Goal: Task Accomplishment & Management: Use online tool/utility

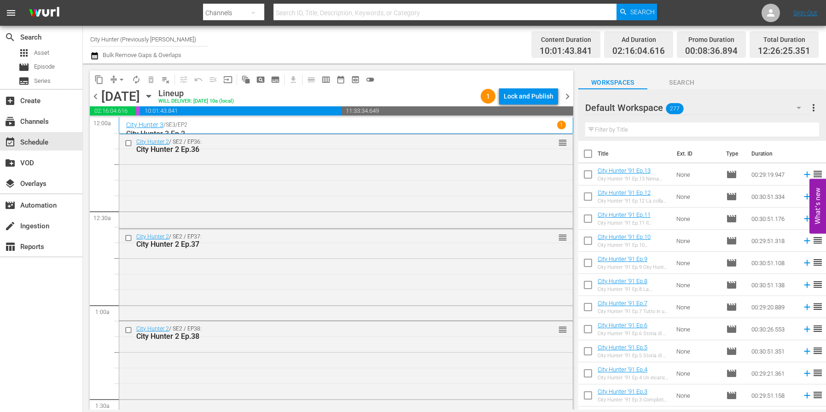
scroll to position [982, 0]
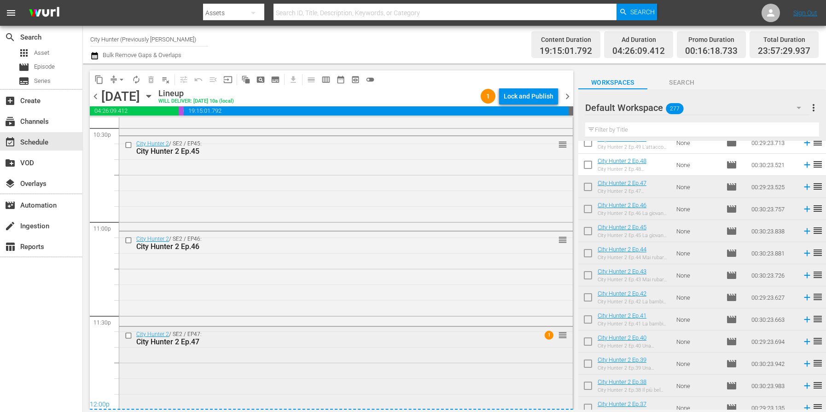
scroll to position [4227, 0]
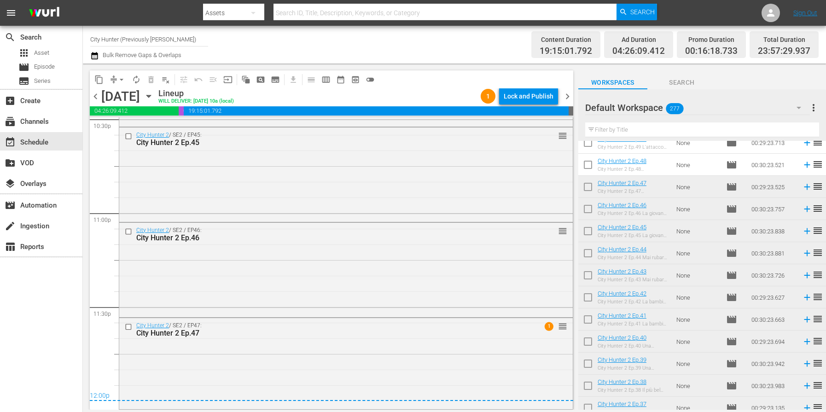
click at [569, 97] on span "chevron_right" at bounding box center [568, 97] width 12 height 12
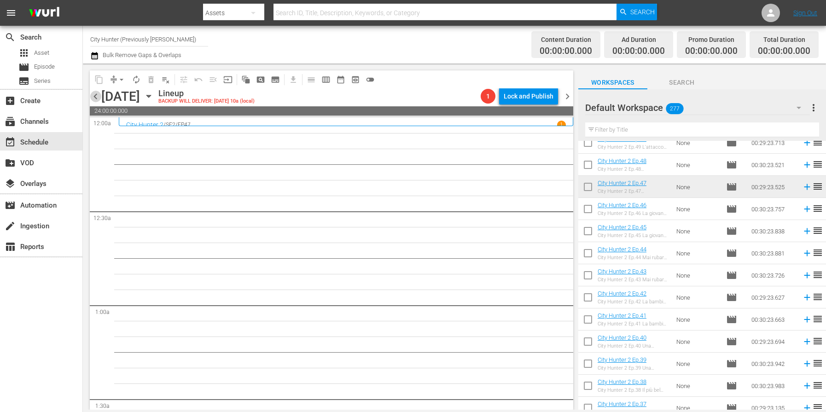
click at [98, 96] on span "chevron_left" at bounding box center [96, 97] width 12 height 12
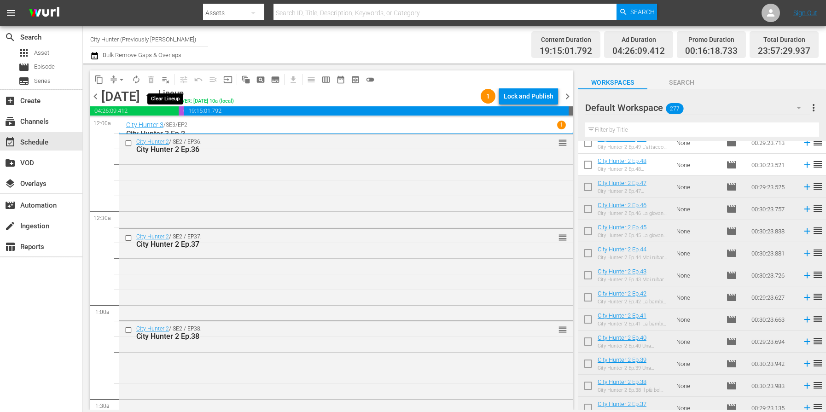
click at [167, 78] on span "playlist_remove_outlined" at bounding box center [165, 79] width 9 height 9
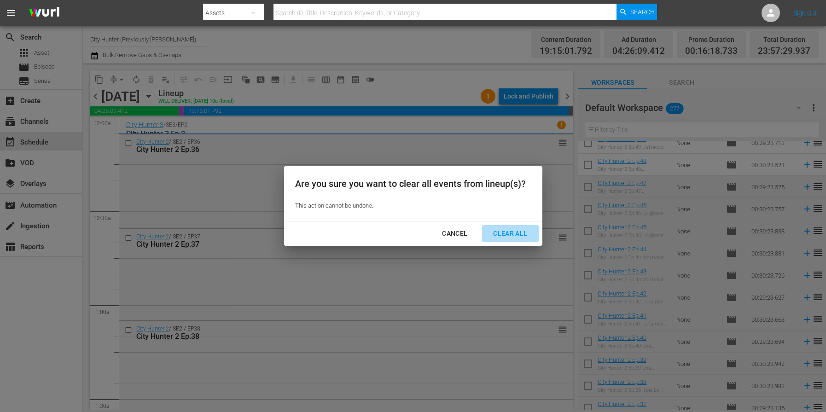
click at [524, 231] on div "Clear All" at bounding box center [510, 234] width 49 height 12
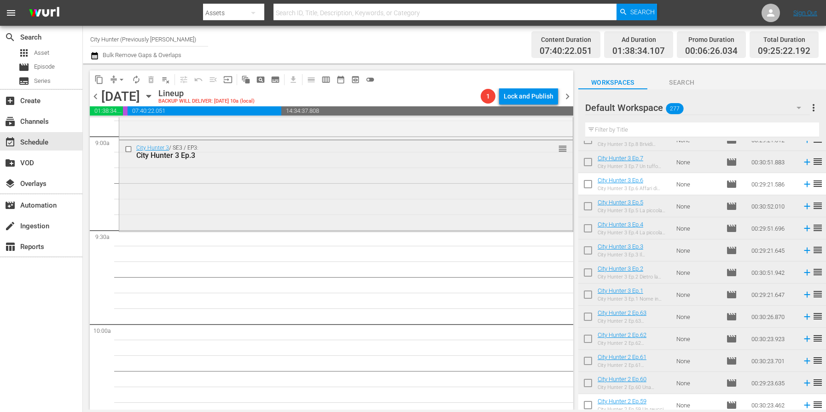
scroll to position [1675, 0]
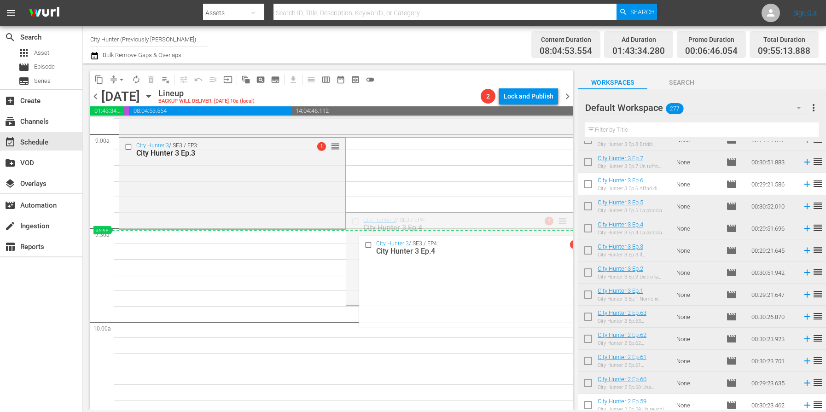
drag, startPoint x: 563, startPoint y: 220, endPoint x: 557, endPoint y: 230, distance: 11.1
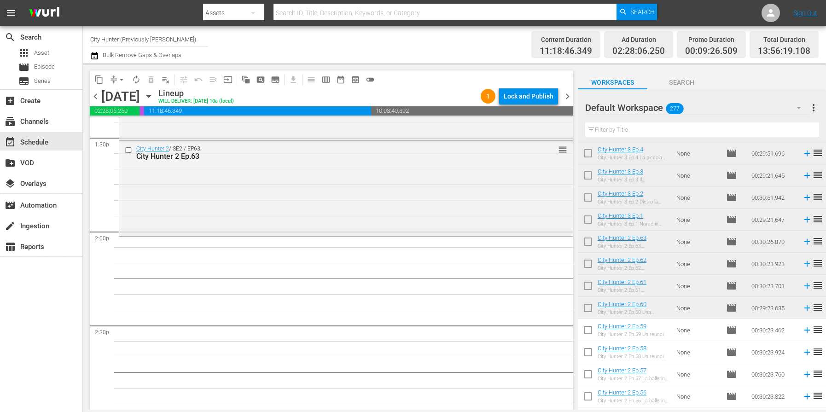
scroll to position [2530, 0]
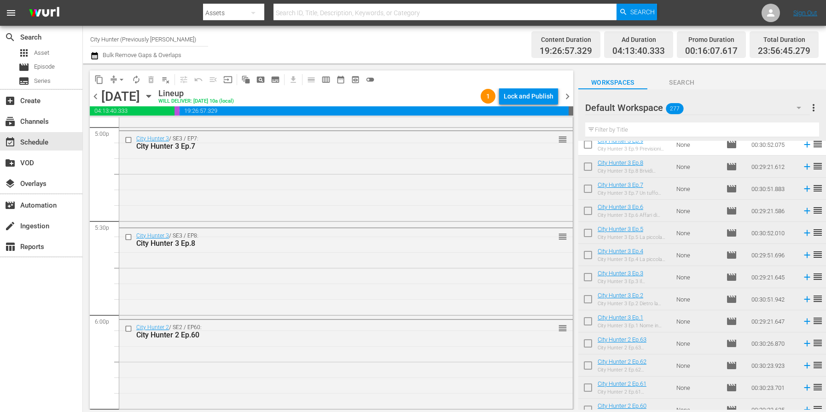
scroll to position [3185, 0]
click at [97, 96] on span "chevron_left" at bounding box center [96, 97] width 12 height 12
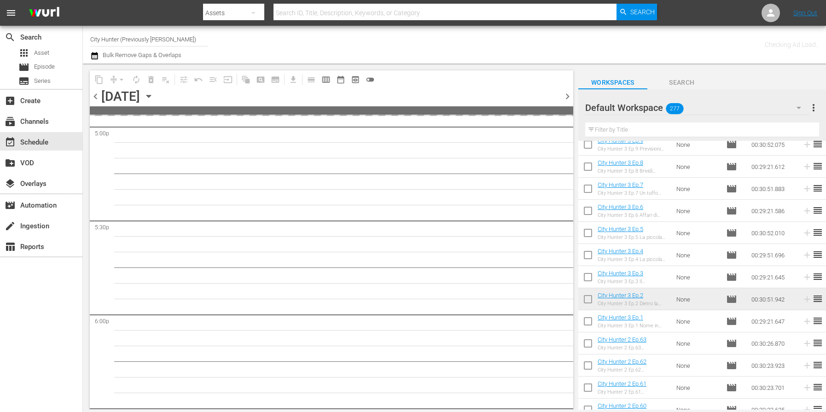
scroll to position [3420, 0]
click at [97, 96] on span "chevron_left" at bounding box center [96, 97] width 12 height 12
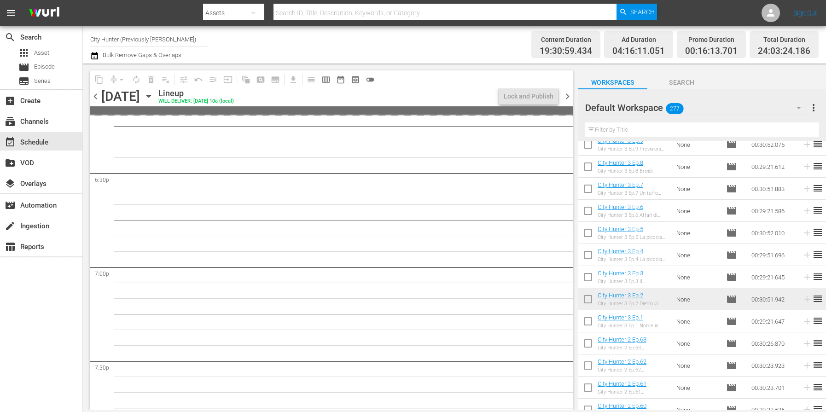
click at [97, 96] on span "chevron_left" at bounding box center [96, 97] width 12 height 12
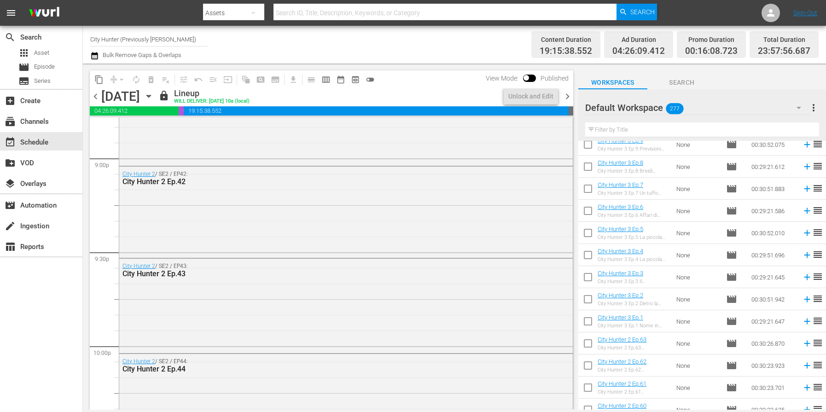
scroll to position [3530, 0]
click at [566, 97] on span "chevron_right" at bounding box center [568, 97] width 12 height 12
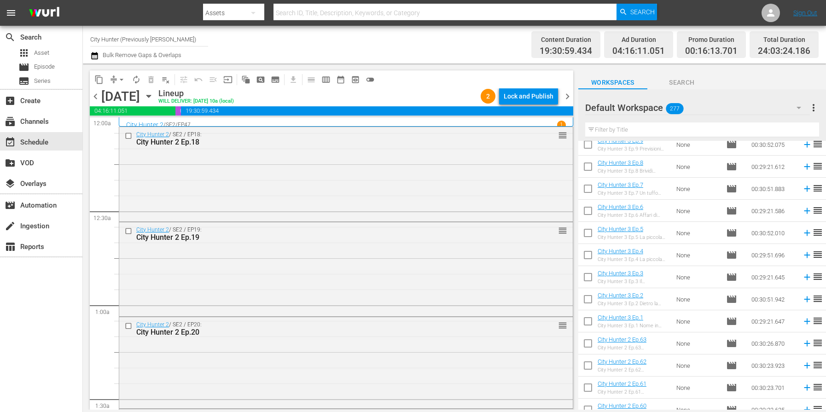
click at [567, 98] on span "chevron_right" at bounding box center [568, 97] width 12 height 12
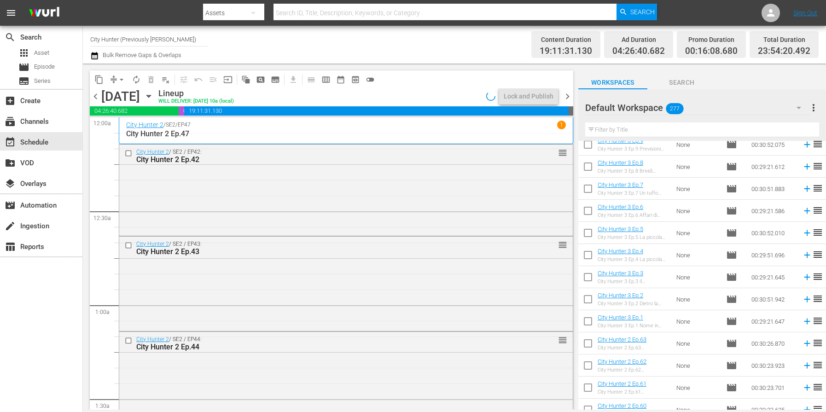
click at [567, 98] on span "chevron_right" at bounding box center [568, 97] width 12 height 12
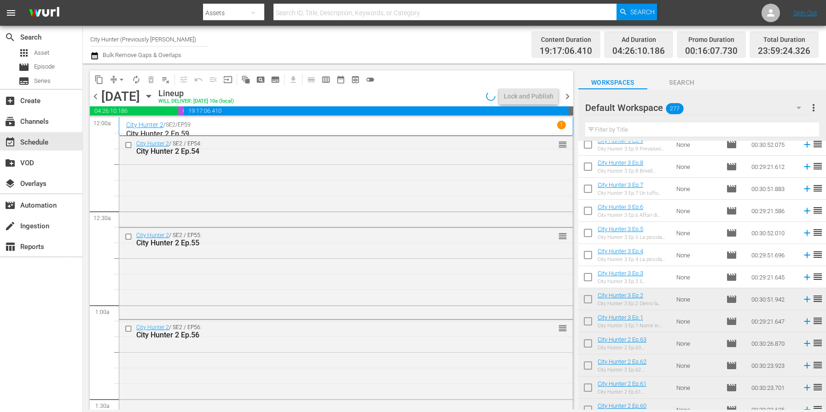
click at [567, 98] on span "chevron_right" at bounding box center [568, 97] width 12 height 12
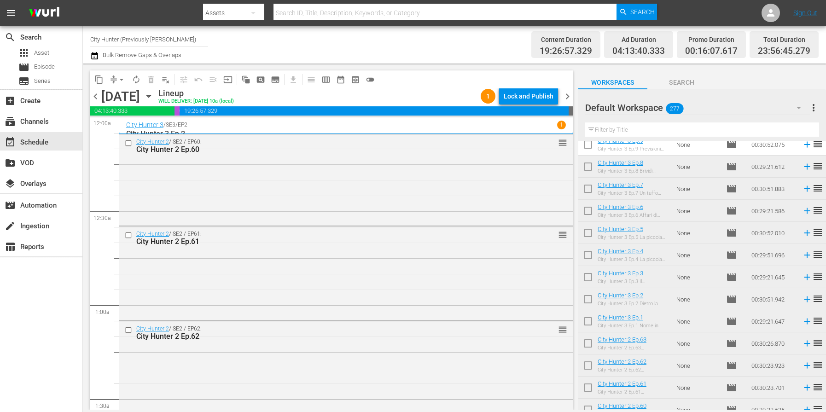
click at [567, 98] on span "chevron_right" at bounding box center [568, 97] width 12 height 12
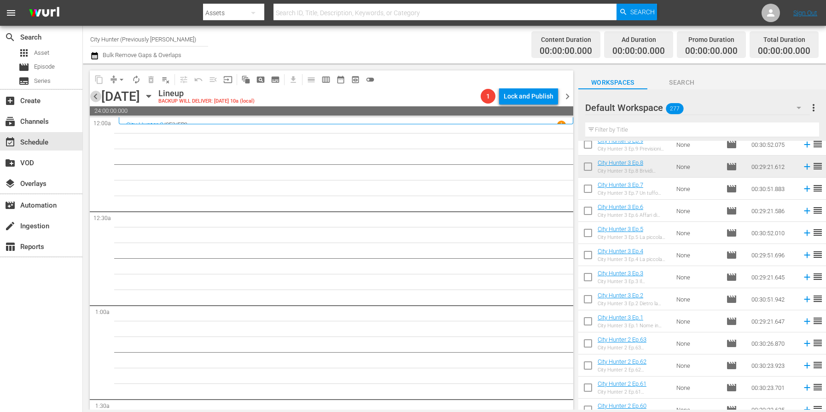
click at [95, 100] on span "chevron_left" at bounding box center [96, 97] width 12 height 12
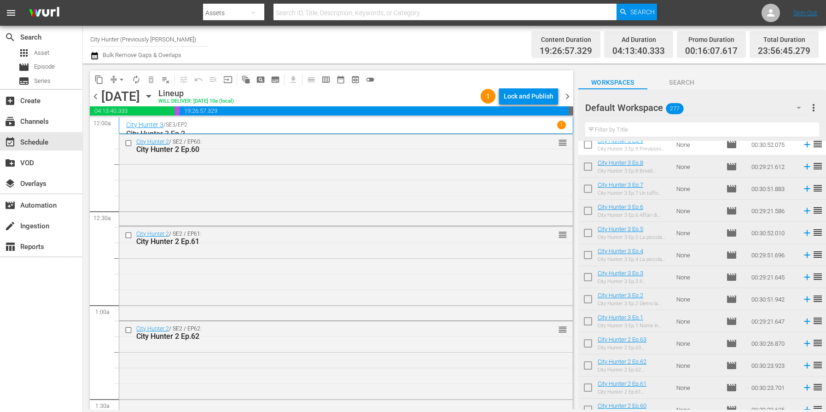
click at [569, 99] on span "chevron_right" at bounding box center [568, 97] width 12 height 12
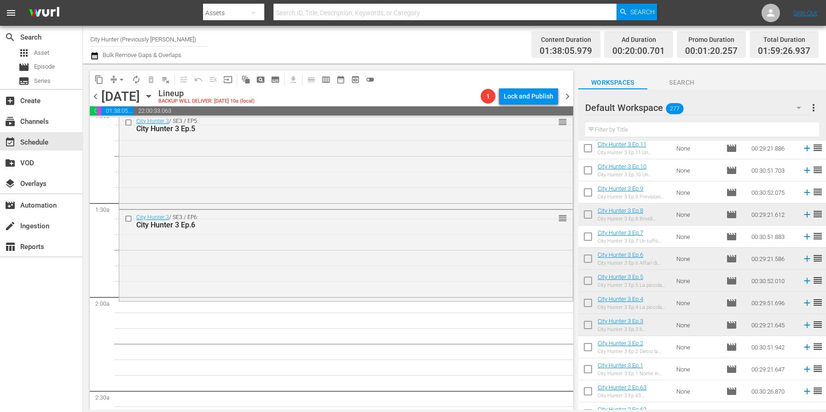
scroll to position [340, 0]
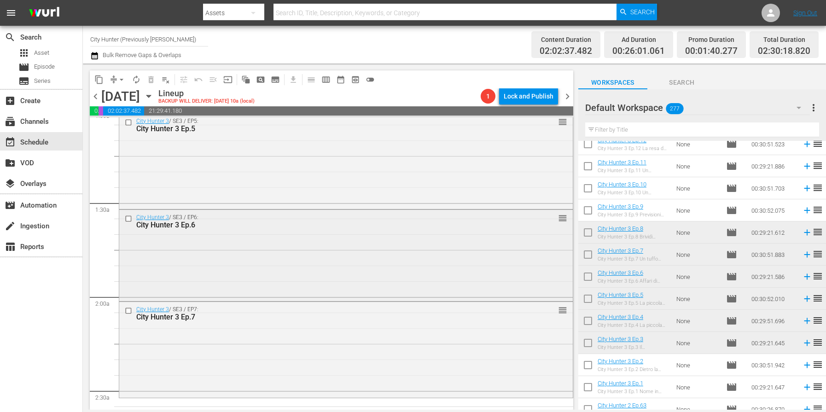
drag, startPoint x: 650, startPoint y: 258, endPoint x: 440, endPoint y: 299, distance: 213.1
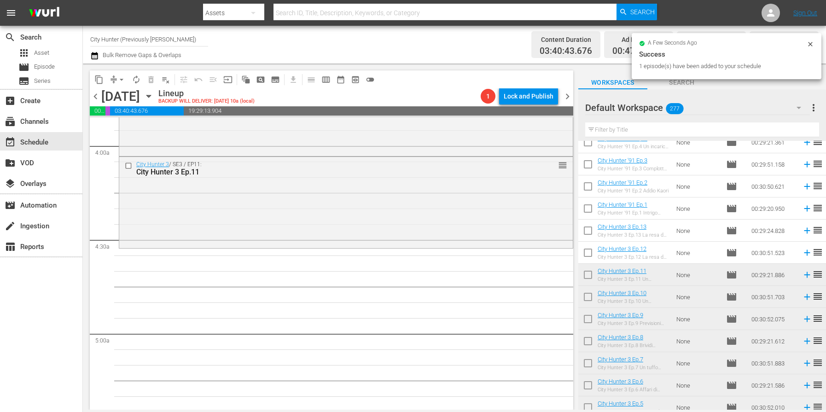
scroll to position [744, 0]
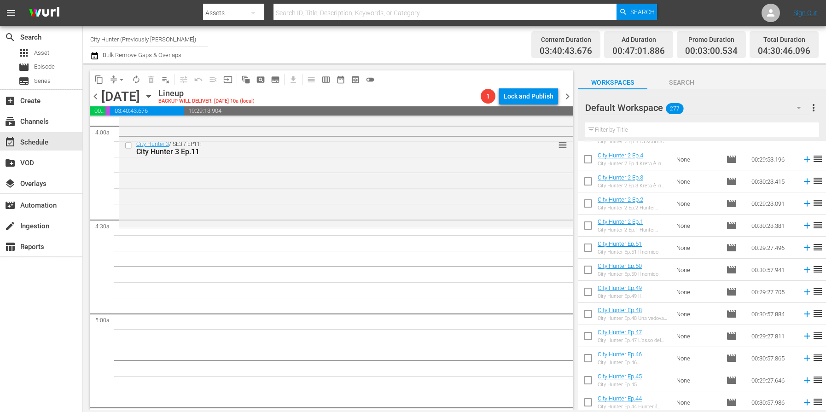
scroll to position [1897, 0]
